Goal: Information Seeking & Learning: Learn about a topic

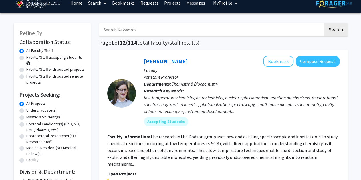
scroll to position [7, 0]
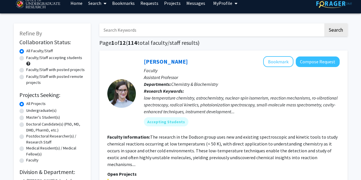
click at [70, 57] on label "Faculty/Staff accepting students" at bounding box center [54, 58] width 56 height 6
click at [30, 57] on input "Faculty/Staff accepting students" at bounding box center [28, 57] width 4 height 4
radio input "true"
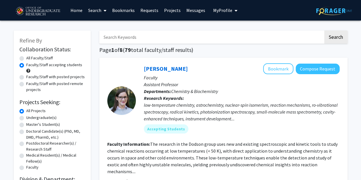
click at [58, 61] on div "All Faculty/Staff" at bounding box center [52, 58] width 66 height 7
click at [170, 10] on link "Projects" at bounding box center [172, 10] width 22 height 20
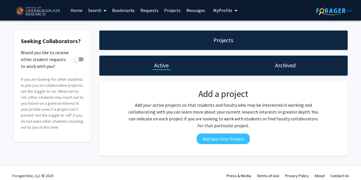
click at [191, 9] on link "Messages" at bounding box center [195, 10] width 25 height 20
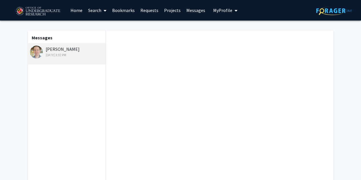
scroll to position [124, 0]
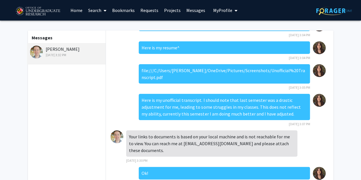
click at [62, 47] on div "[PERSON_NAME] [DATE] 3:32 PM" at bounding box center [67, 52] width 74 height 12
click at [134, 8] on link "Bookmarks" at bounding box center [123, 10] width 28 height 20
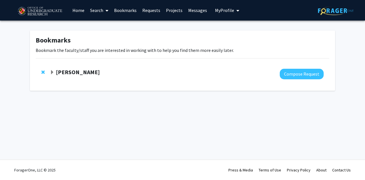
click at [67, 74] on strong "[PERSON_NAME]" at bounding box center [78, 71] width 44 height 7
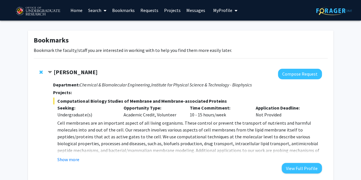
click at [125, 100] on span "Computational Biology Studies of Membrane and Membrane-associated Proteins" at bounding box center [187, 101] width 268 height 7
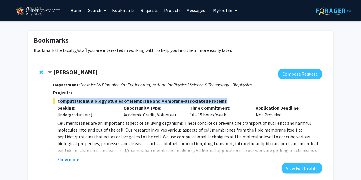
click at [125, 100] on span "Computational Biology Studies of Membrane and Membrane-associated Proteins" at bounding box center [187, 101] width 268 height 7
copy span "Computational Biology Studies of Membrane and Membrane-associated Proteins"
click at [72, 161] on button "Show more" at bounding box center [68, 159] width 22 height 7
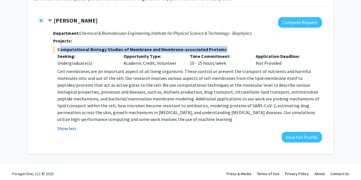
scroll to position [52, 0]
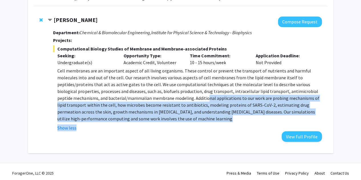
drag, startPoint x: 156, startPoint y: 98, endPoint x: 162, endPoint y: 122, distance: 25.3
click at [162, 122] on fg-read-more "Cell membranes are an important aspect of all living organisms. These control o…" at bounding box center [187, 99] width 268 height 64
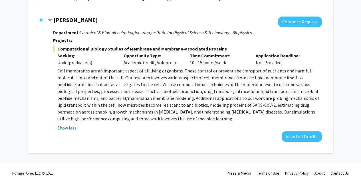
click at [162, 122] on fg-read-more "Cell membranes are an important aspect of all living organisms. These control o…" at bounding box center [187, 99] width 268 height 64
